Goal: Transaction & Acquisition: Purchase product/service

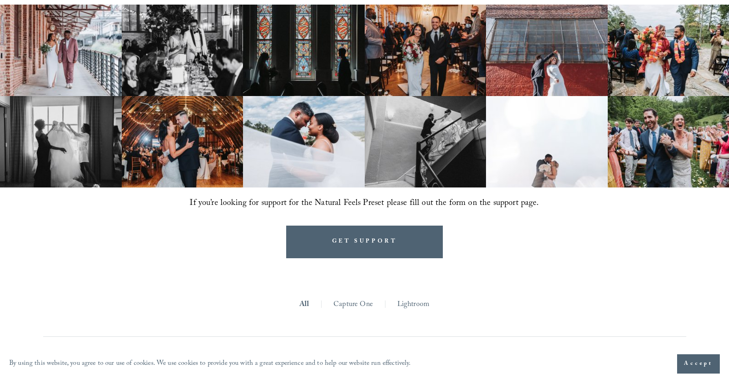
scroll to position [602, 0]
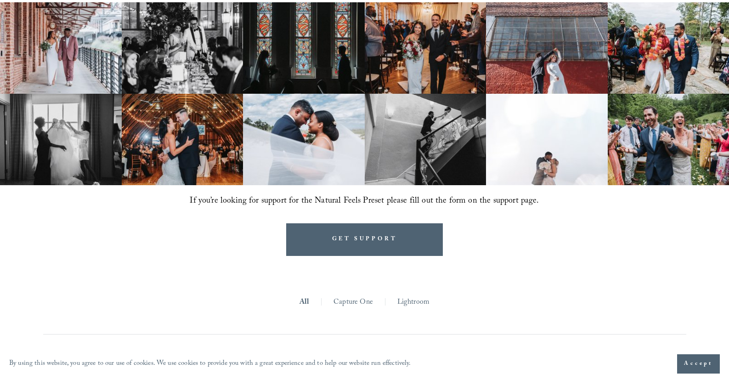
click at [345, 302] on link "Capture One" at bounding box center [352, 302] width 39 height 14
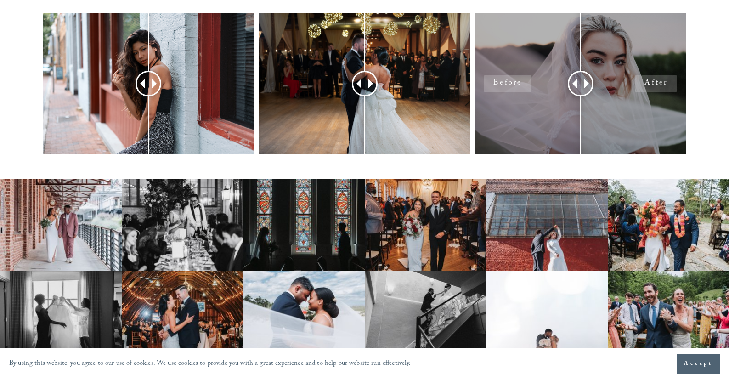
scroll to position [428, 0]
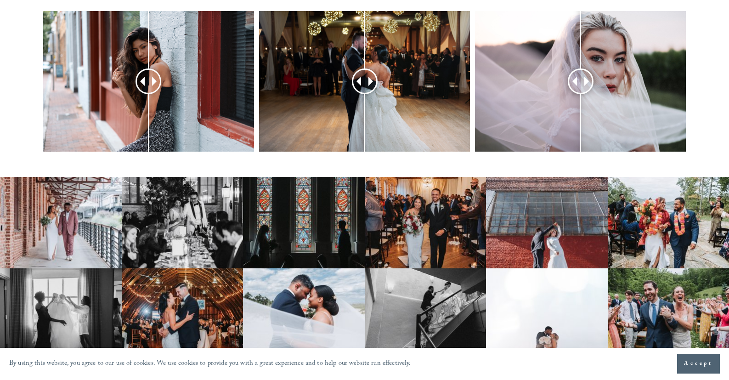
click at [687, 364] on span "Accept" at bounding box center [698, 363] width 29 height 9
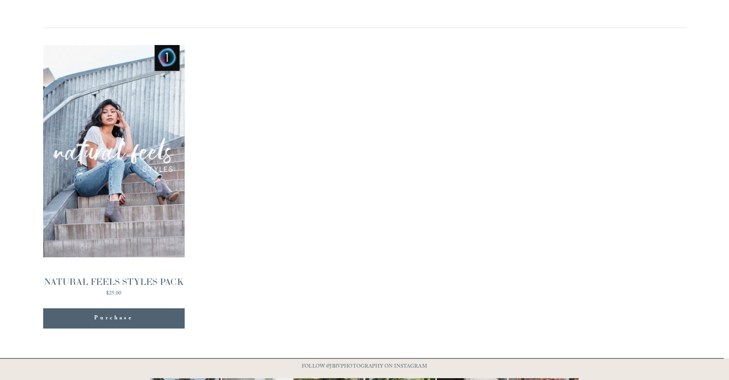
scroll to position [886, 0]
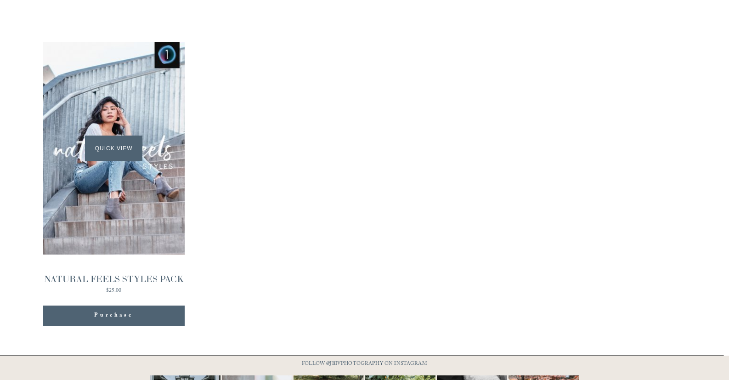
click at [107, 234] on div "Quick View" at bounding box center [113, 148] width 141 height 213
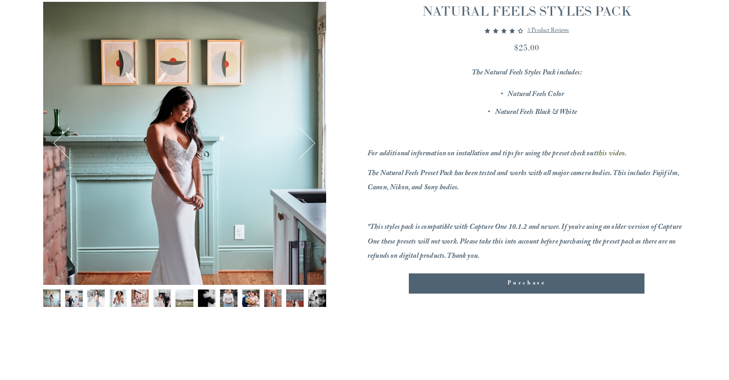
scroll to position [131, 0]
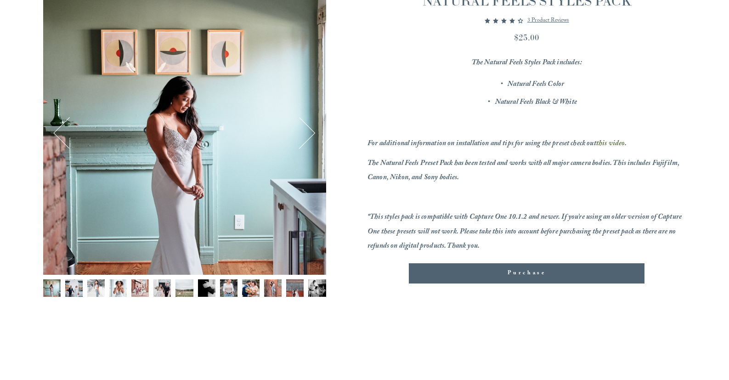
click at [310, 136] on button "Next" at bounding box center [299, 133] width 31 height 31
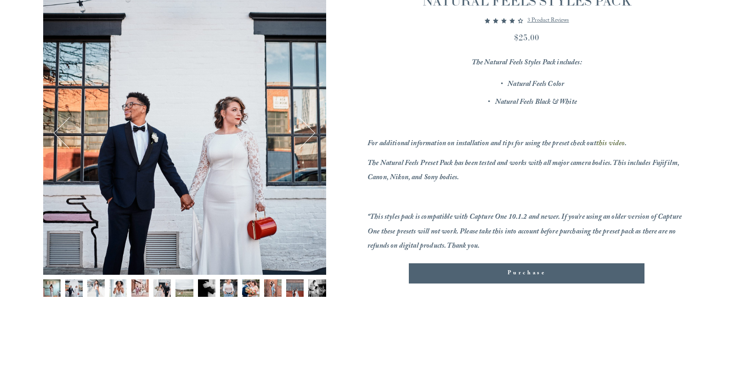
click at [310, 136] on button "Next" at bounding box center [299, 133] width 31 height 31
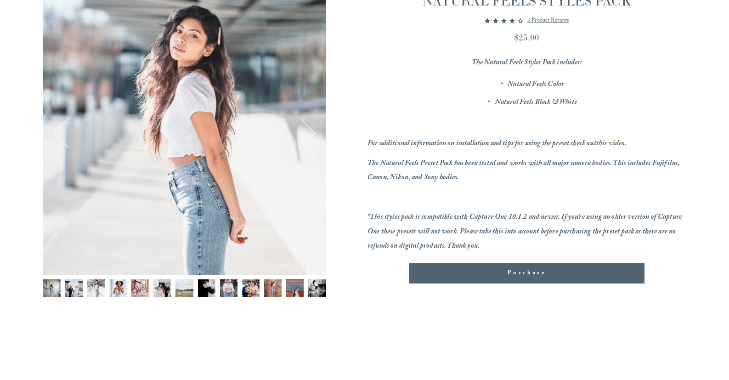
click at [310, 136] on button "Next" at bounding box center [299, 133] width 31 height 31
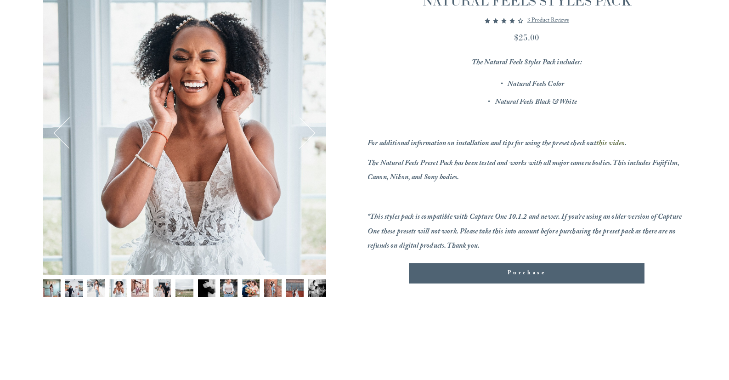
click at [310, 136] on button "Next" at bounding box center [299, 133] width 31 height 31
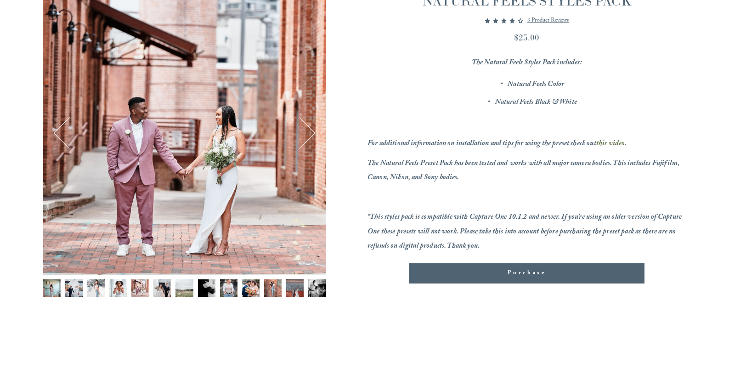
click at [310, 136] on button "Next" at bounding box center [299, 133] width 31 height 31
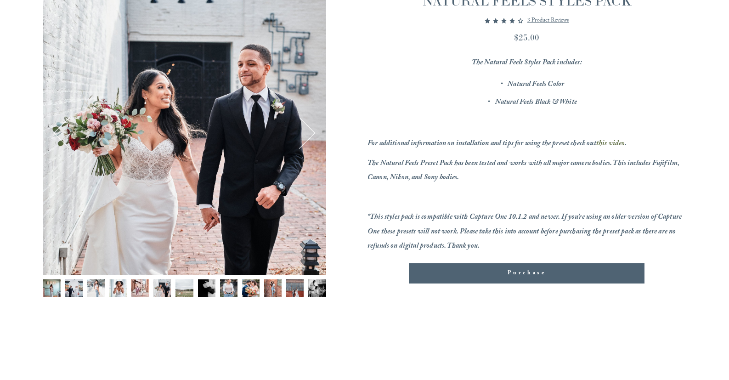
click at [310, 136] on button "Next" at bounding box center [299, 133] width 31 height 31
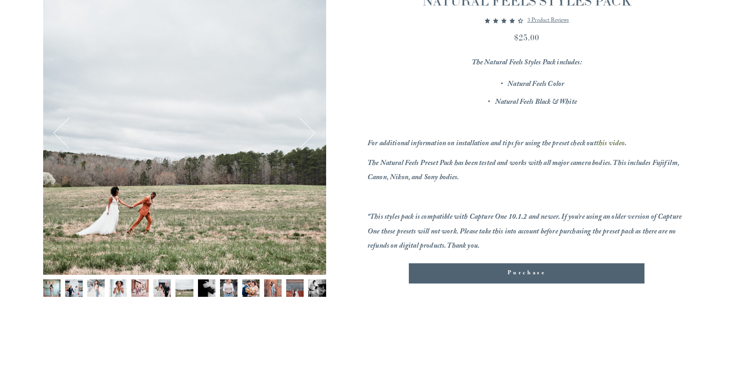
click at [310, 136] on button "Next" at bounding box center [299, 133] width 31 height 31
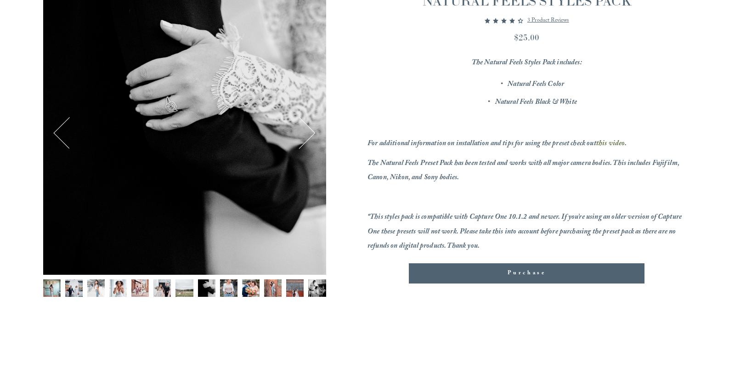
click at [310, 136] on button "Next" at bounding box center [299, 133] width 31 height 31
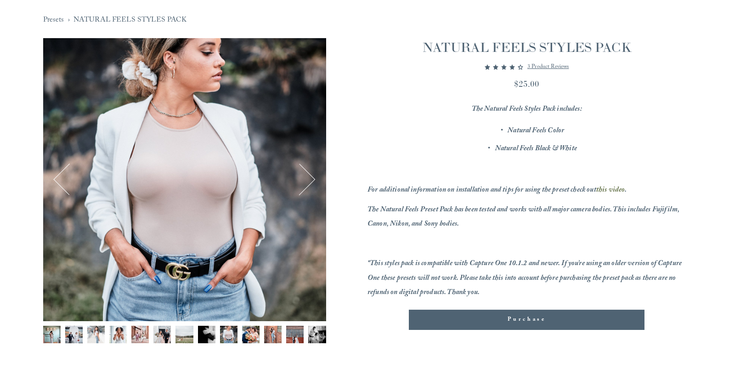
scroll to position [88, 0]
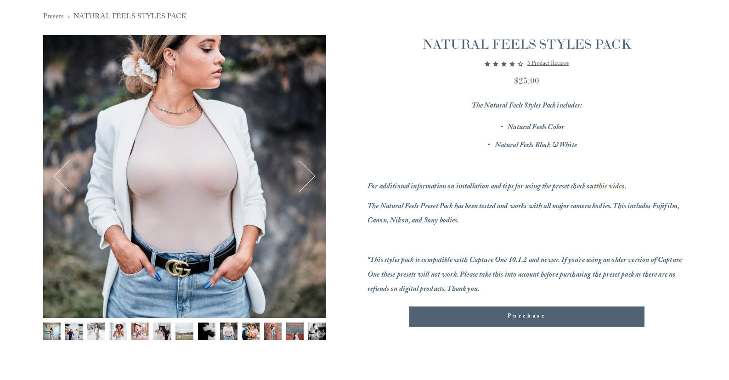
click at [312, 178] on button "Next" at bounding box center [299, 176] width 31 height 31
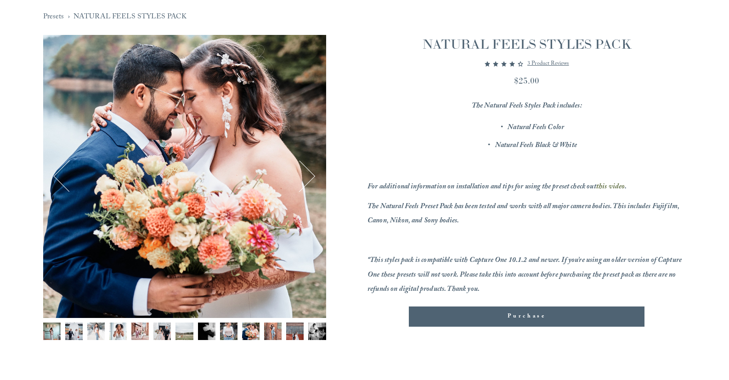
click at [312, 176] on button "Next" at bounding box center [299, 176] width 31 height 31
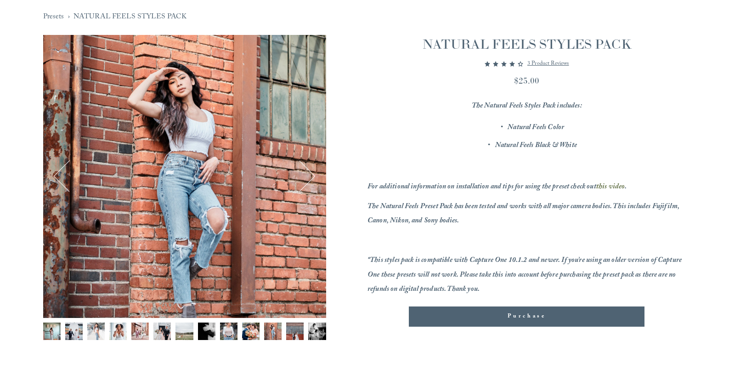
click at [312, 176] on button "Next" at bounding box center [299, 176] width 31 height 31
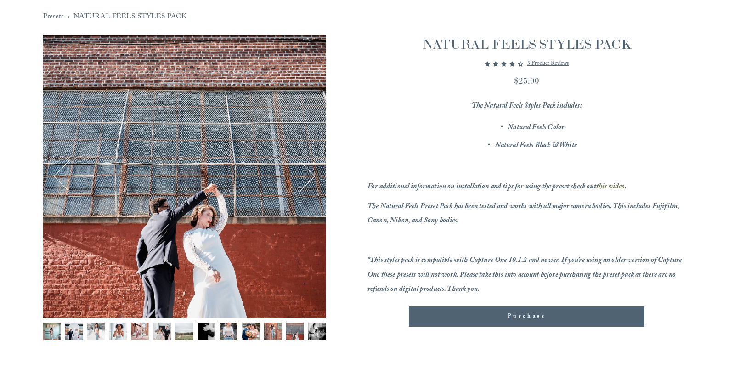
click at [312, 176] on button "Next" at bounding box center [299, 176] width 31 height 31
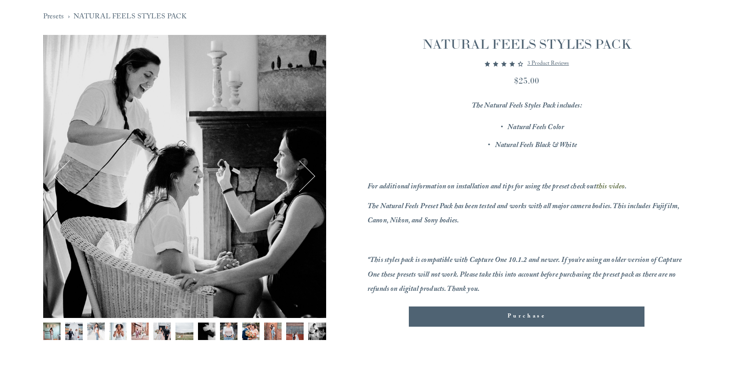
click at [312, 176] on button "Next" at bounding box center [299, 176] width 31 height 31
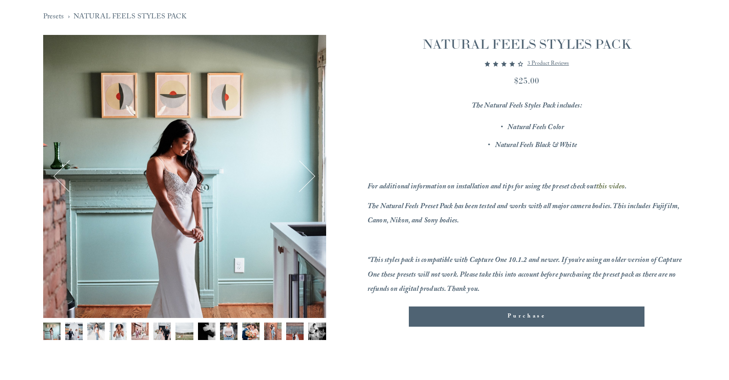
click at [312, 176] on button "Next" at bounding box center [299, 176] width 31 height 31
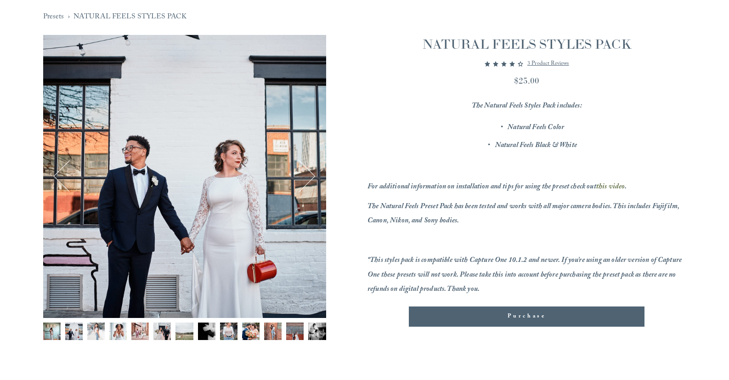
click at [536, 312] on span "Purchase" at bounding box center [526, 316] width 39 height 9
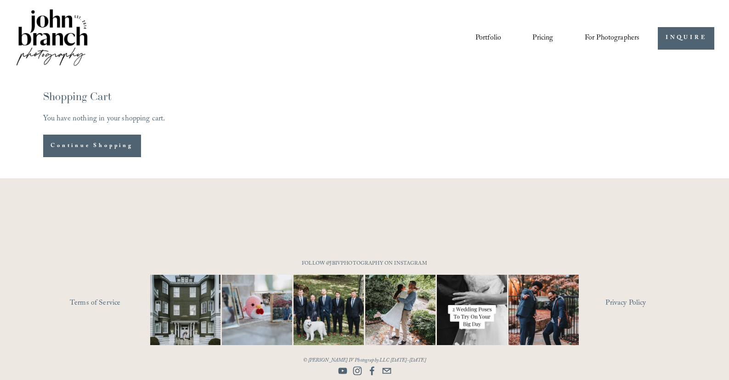
click at [693, 243] on div at bounding box center [364, 279] width 729 height 202
